Goal: Find specific page/section: Find specific page/section

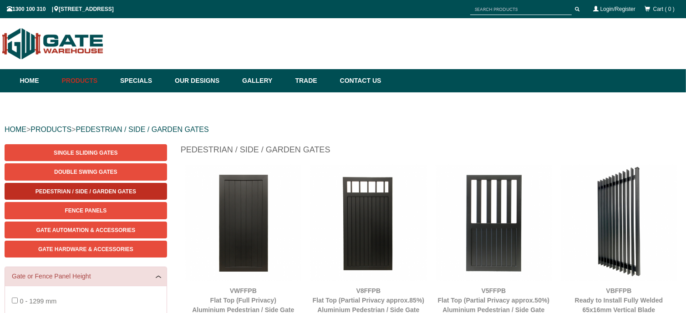
click at [96, 197] on link "Pedestrian / Side / Garden Gates" at bounding box center [86, 191] width 163 height 17
